Goal: Information Seeking & Learning: Learn about a topic

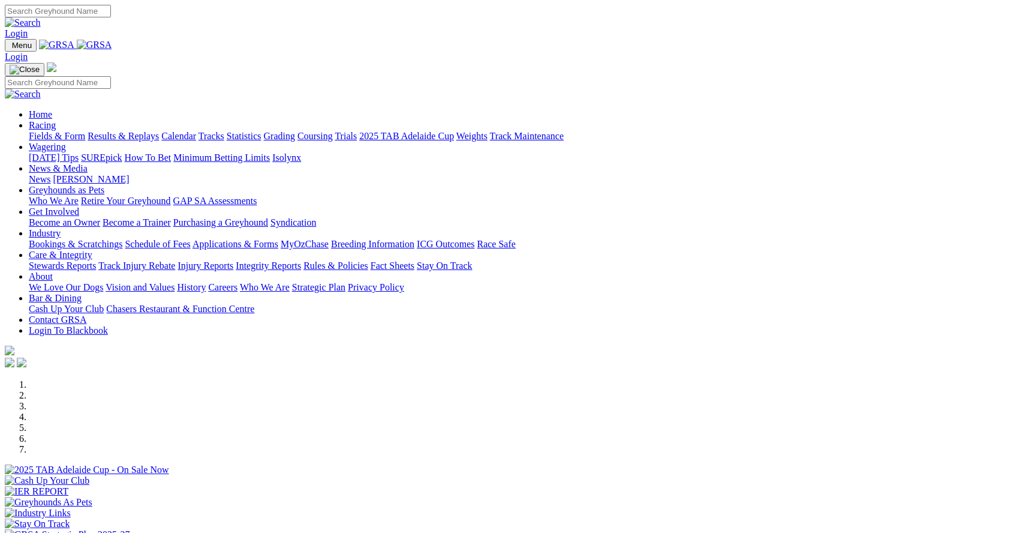
scroll to position [510, 0]
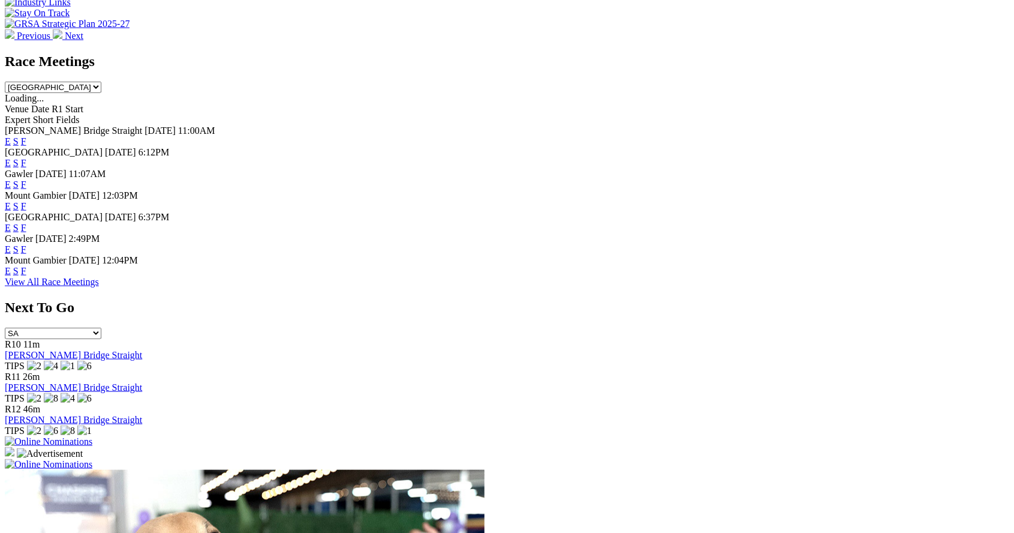
click at [26, 254] on link "F" at bounding box center [23, 249] width 5 height 10
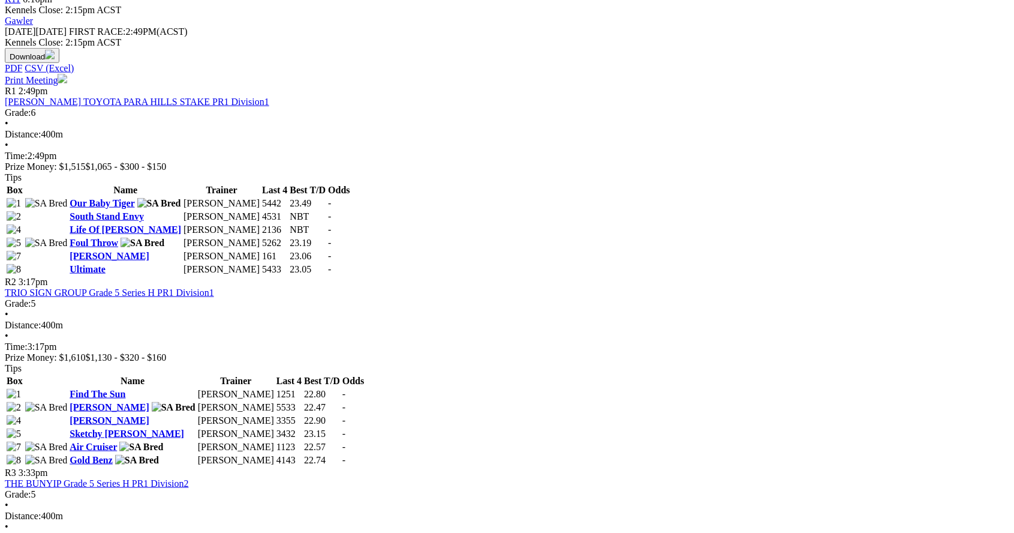
scroll to position [573, 0]
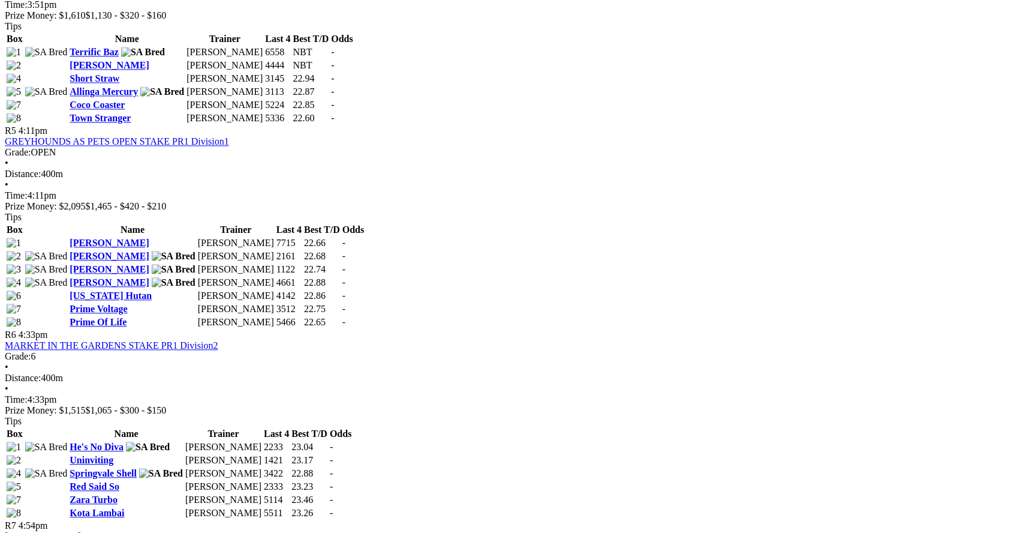
scroll to position [1292, 0]
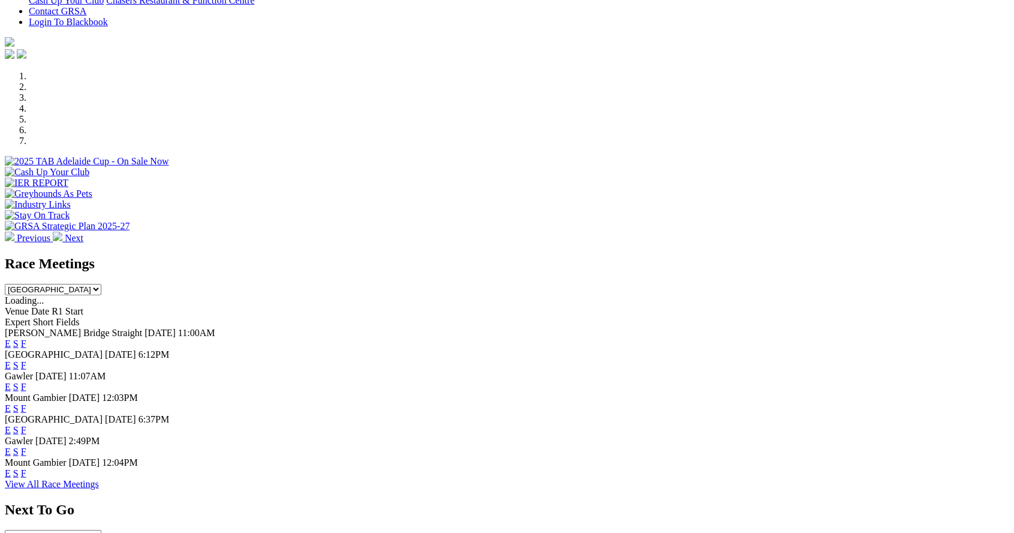
scroll to position [306, 0]
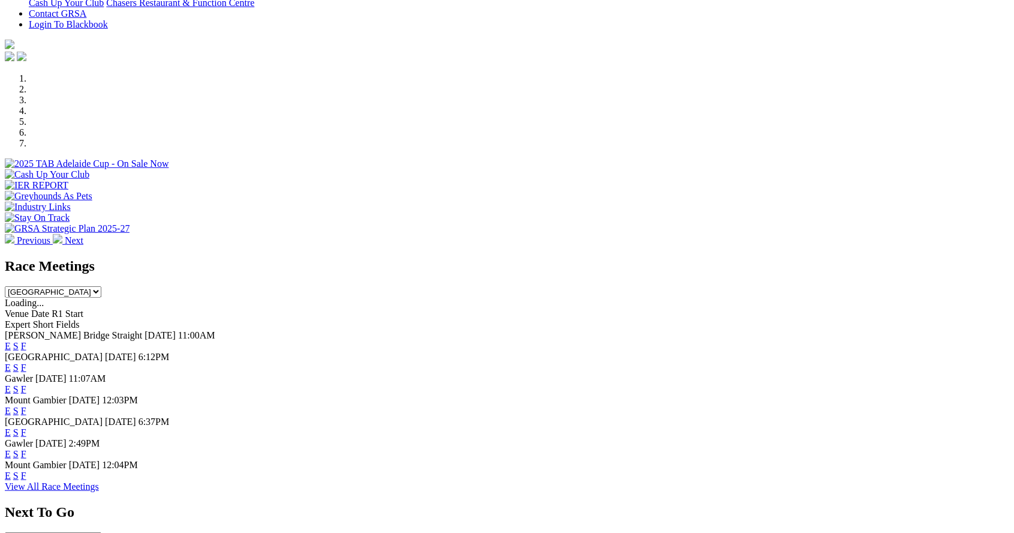
click at [673, 362] on div "E S F" at bounding box center [507, 367] width 1004 height 11
click at [5, 83] on div "Previous Next" at bounding box center [507, 159] width 1004 height 173
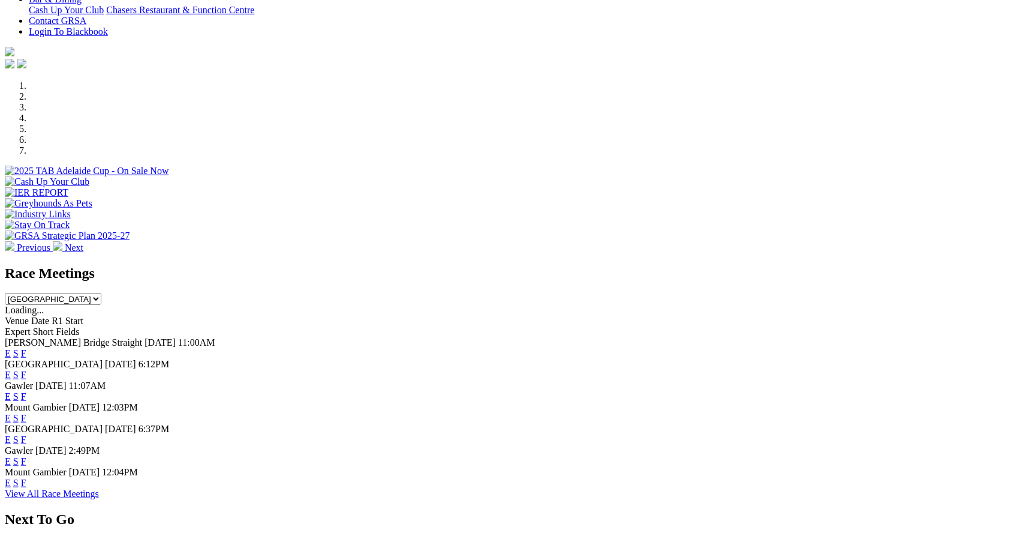
click at [26, 369] on link "F" at bounding box center [23, 374] width 5 height 10
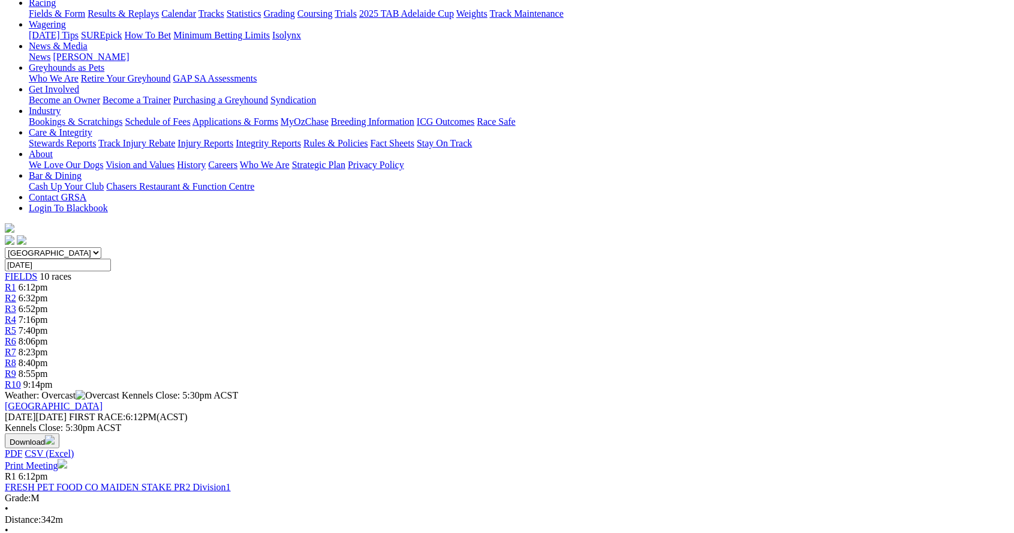
scroll to position [144, 0]
click at [16, 282] on link "R1" at bounding box center [10, 287] width 11 height 10
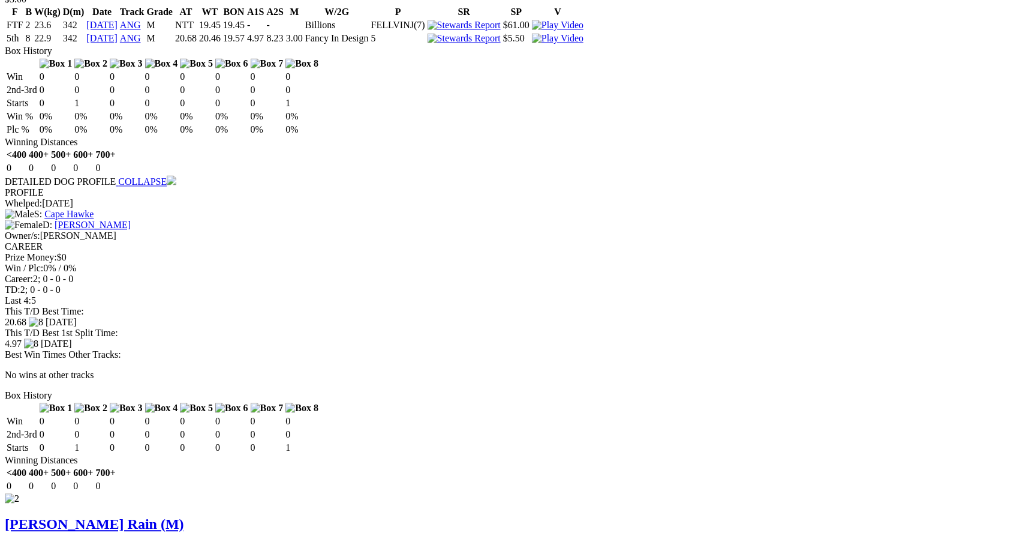
scroll to position [1254, 0]
